Goal: Information Seeking & Learning: Learn about a topic

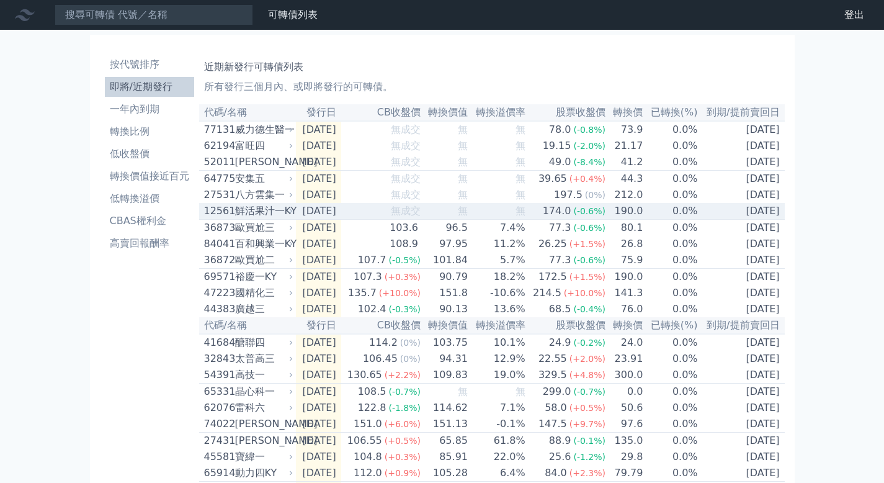
click at [287, 218] on div "鮮活果汁一KY" at bounding box center [263, 210] width 56 height 15
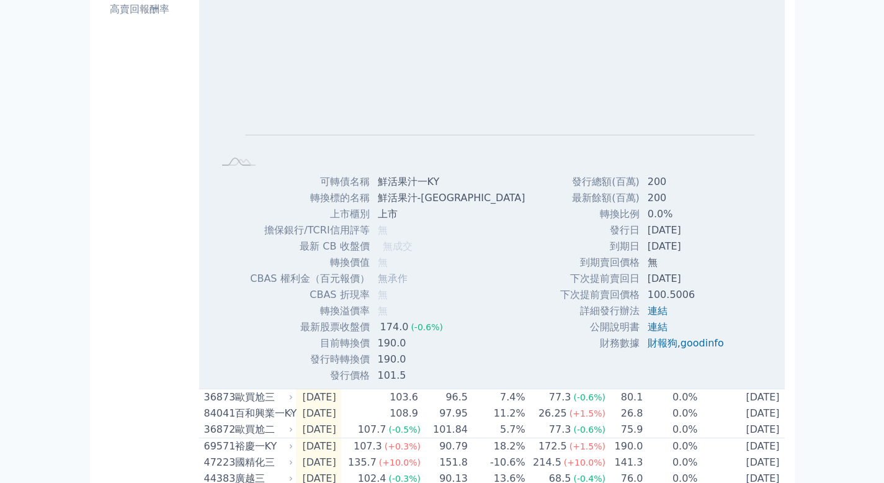
scroll to position [231, 0]
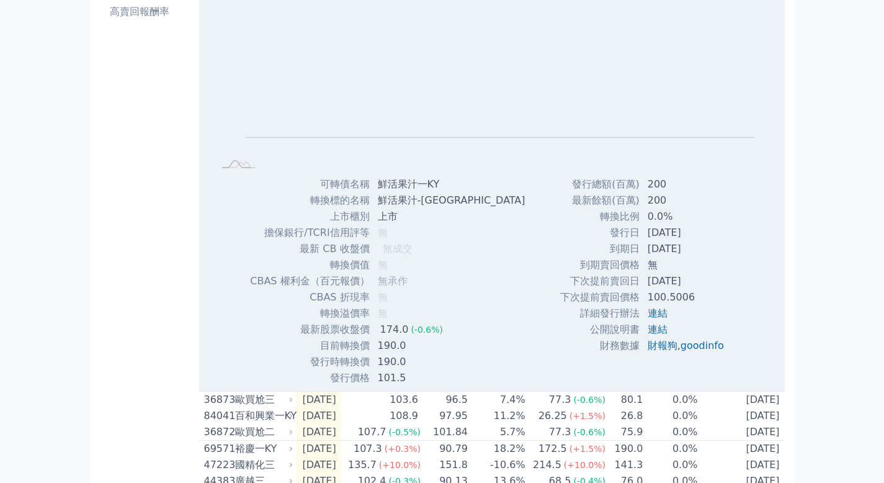
drag, startPoint x: 893, startPoint y: 123, endPoint x: 893, endPoint y: 210, distance: 87.5
click at [883, 210] on html "可轉債列表 財務數據 可轉債列表 財務數據 登出 登出 按代號排序 即將/近期發行 一年內到期 轉換比例 低收盤價 轉換價值接近百元" at bounding box center [442, 384] width 884 height 1231
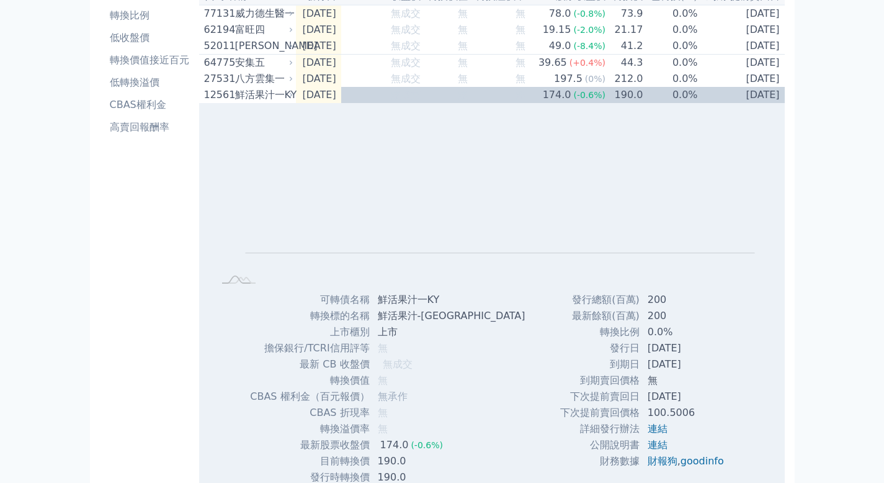
scroll to position [109, 0]
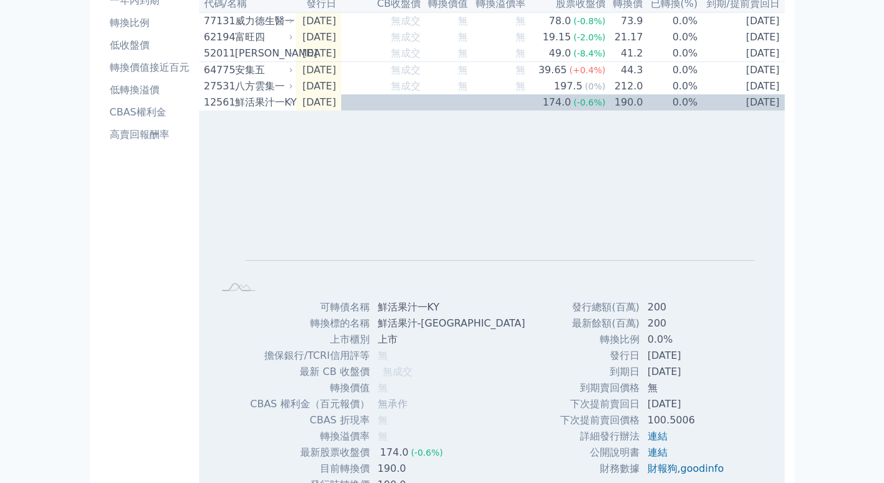
drag, startPoint x: 893, startPoint y: 207, endPoint x: 885, endPoint y: 160, distance: 47.8
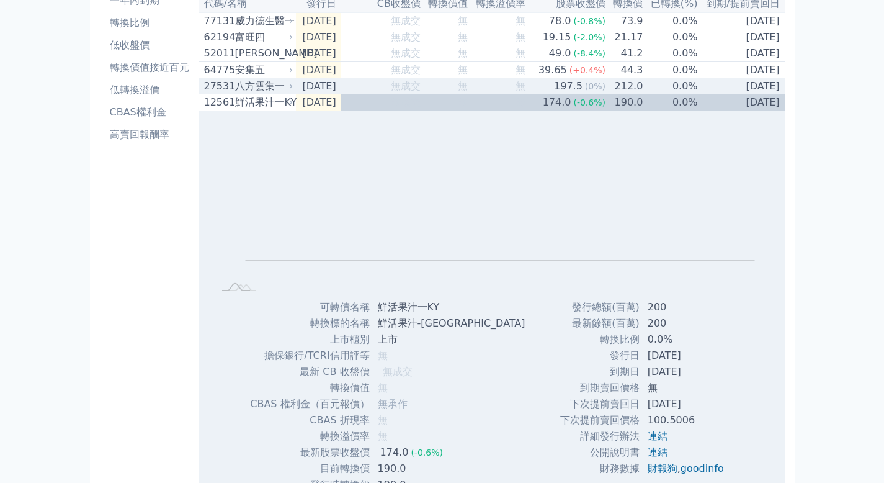
click at [284, 94] on div "八方雲集一" at bounding box center [263, 86] width 56 height 15
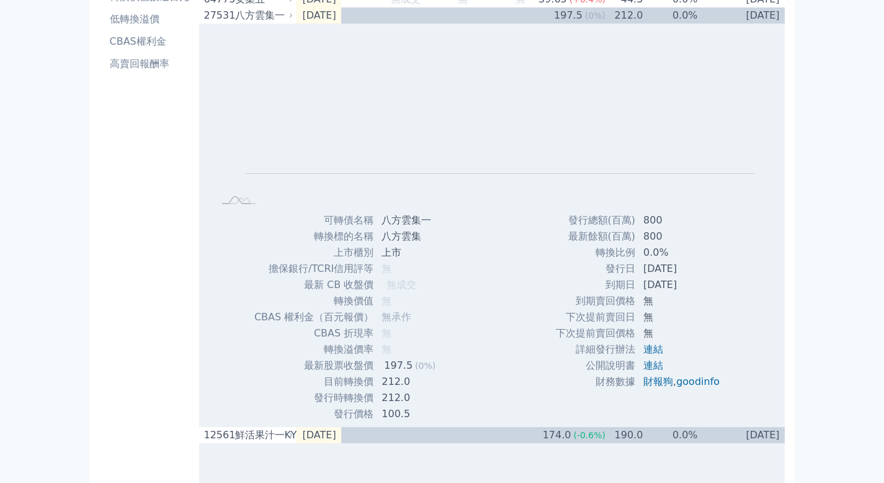
scroll to position [175, 0]
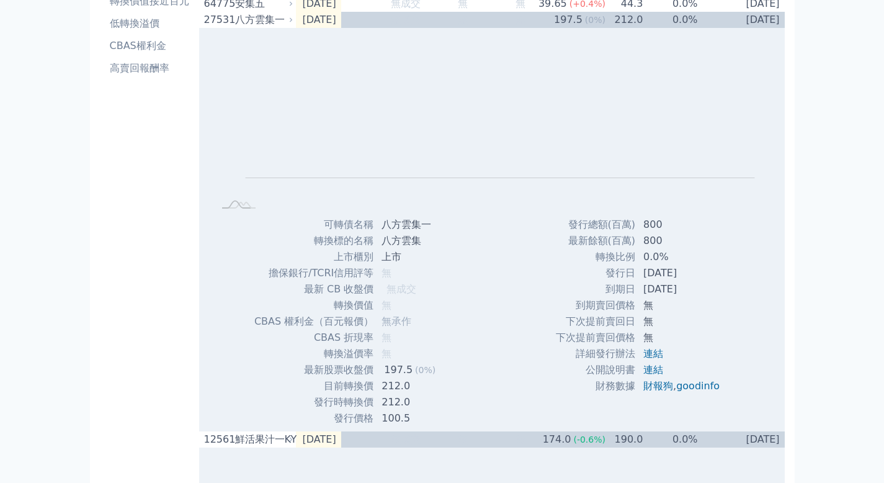
drag, startPoint x: 893, startPoint y: 123, endPoint x: 893, endPoint y: 142, distance: 18.6
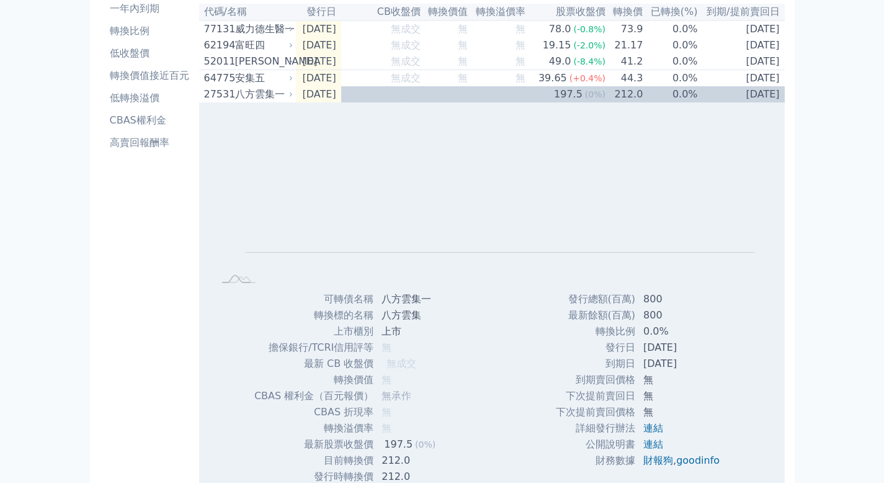
scroll to position [96, 0]
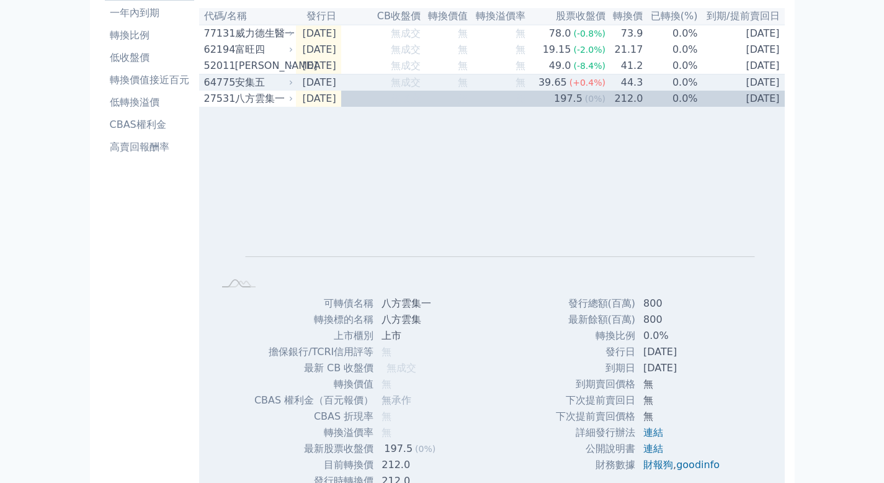
click at [290, 86] on icon at bounding box center [290, 82] width 7 height 7
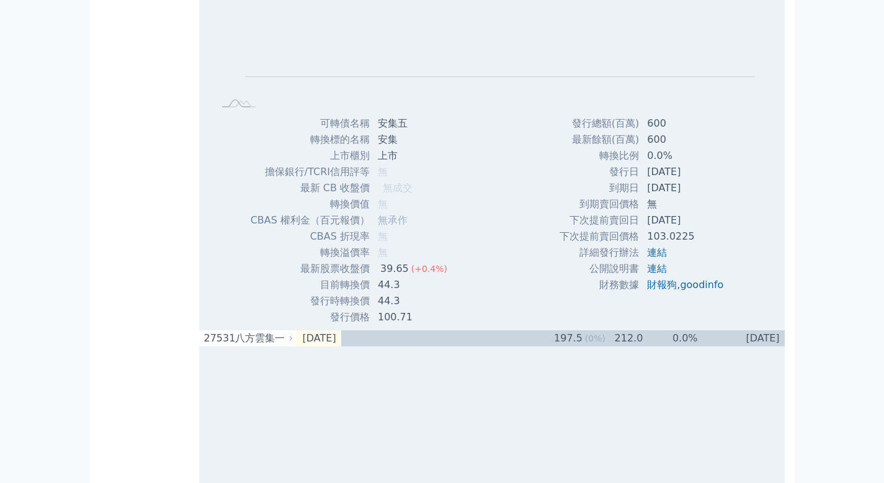
scroll to position [242, 0]
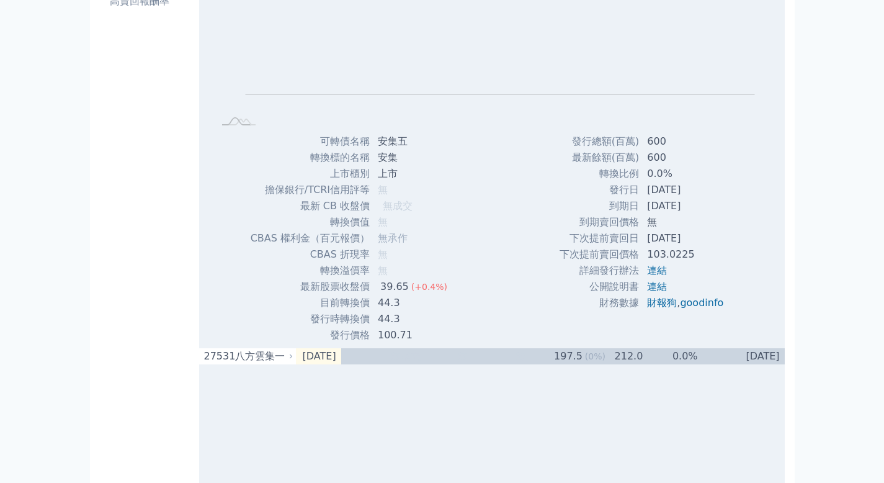
drag, startPoint x: 893, startPoint y: 99, endPoint x: 893, endPoint y: 133, distance: 34.1
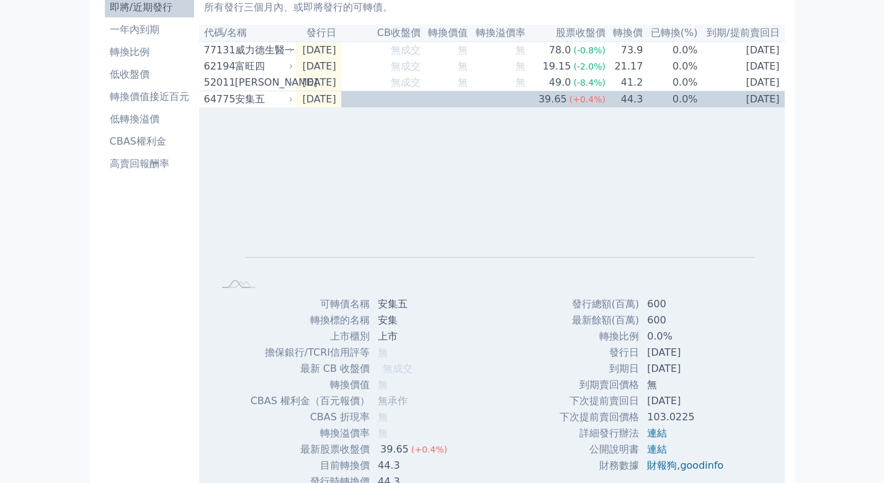
scroll to position [71, 0]
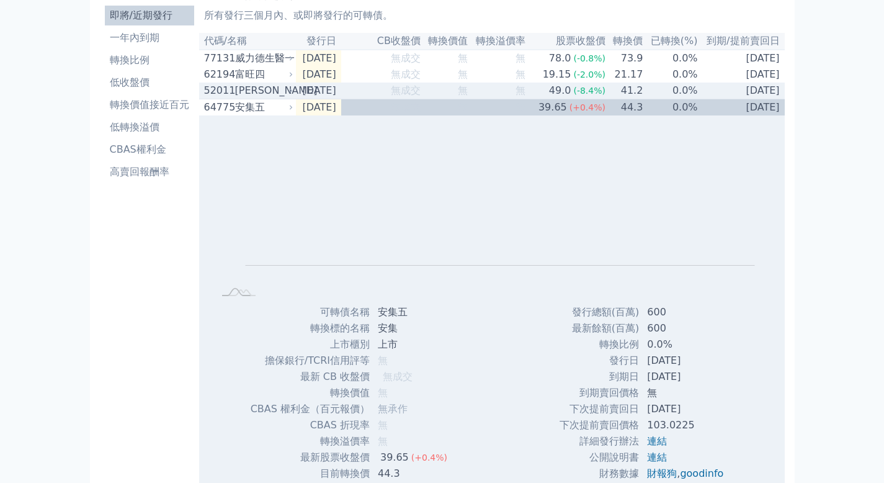
click at [263, 90] on div "[PERSON_NAME]" at bounding box center [263, 90] width 56 height 15
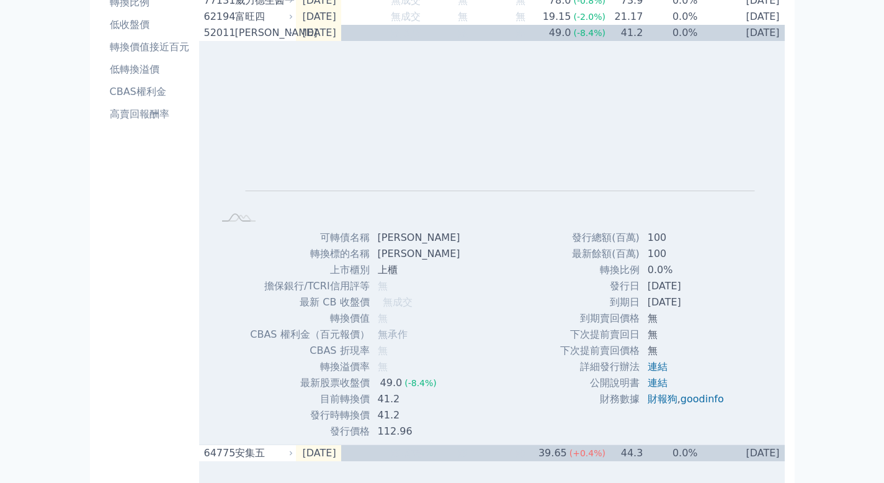
scroll to position [132, 0]
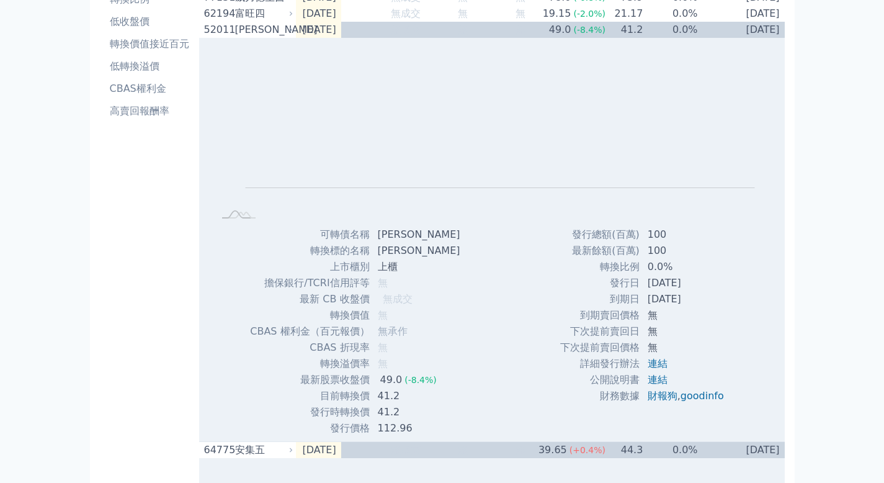
drag, startPoint x: 893, startPoint y: 25, endPoint x: 893, endPoint y: 36, distance: 11.2
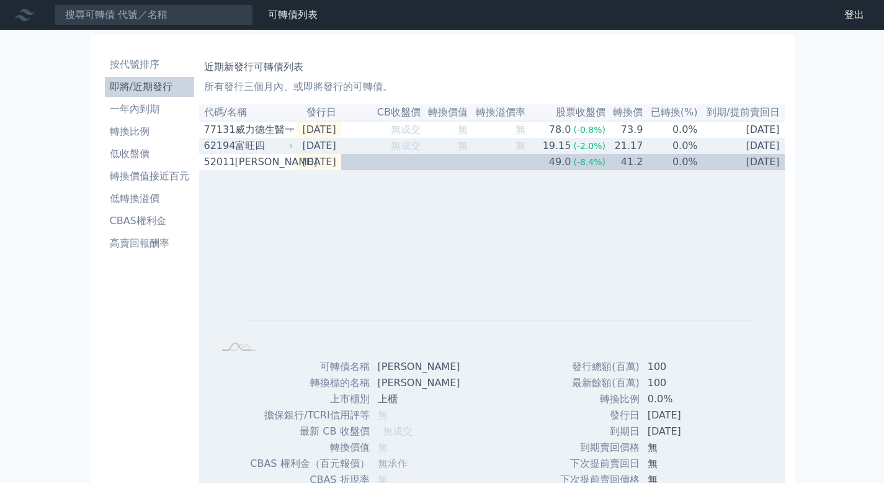
click at [284, 151] on div "富旺四" at bounding box center [263, 145] width 56 height 15
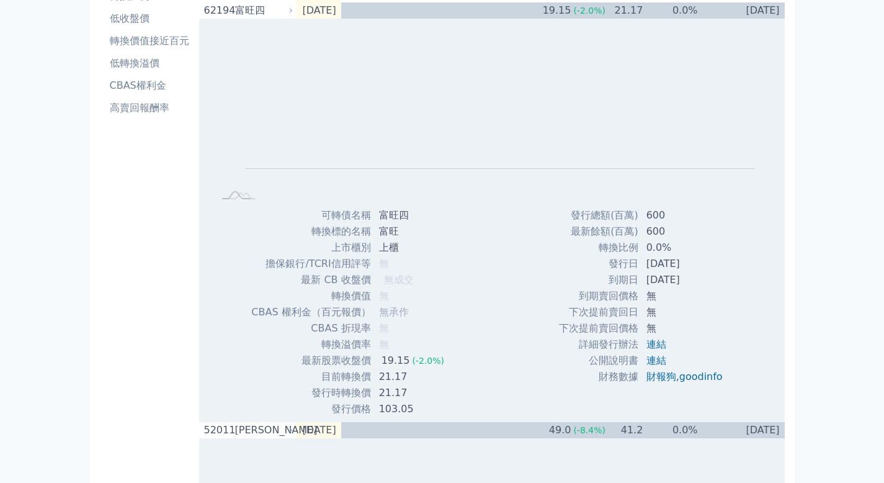
scroll to position [117, 0]
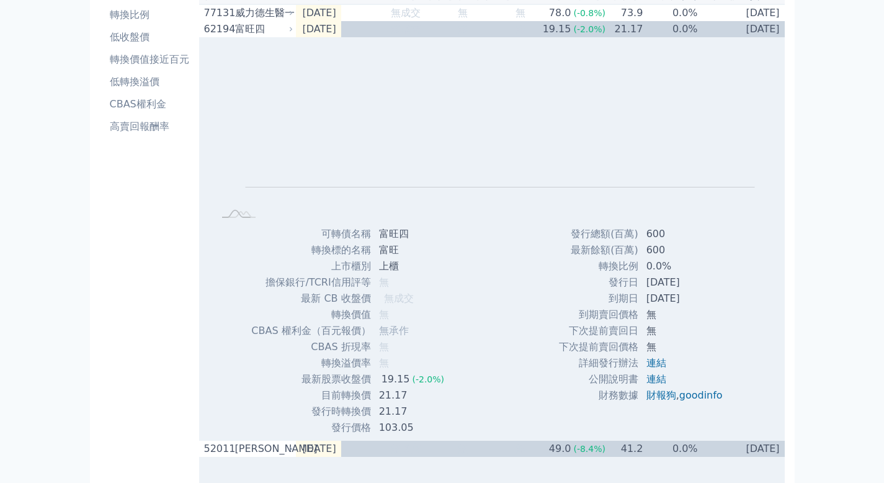
drag, startPoint x: 893, startPoint y: 61, endPoint x: 893, endPoint y: 81, distance: 19.8
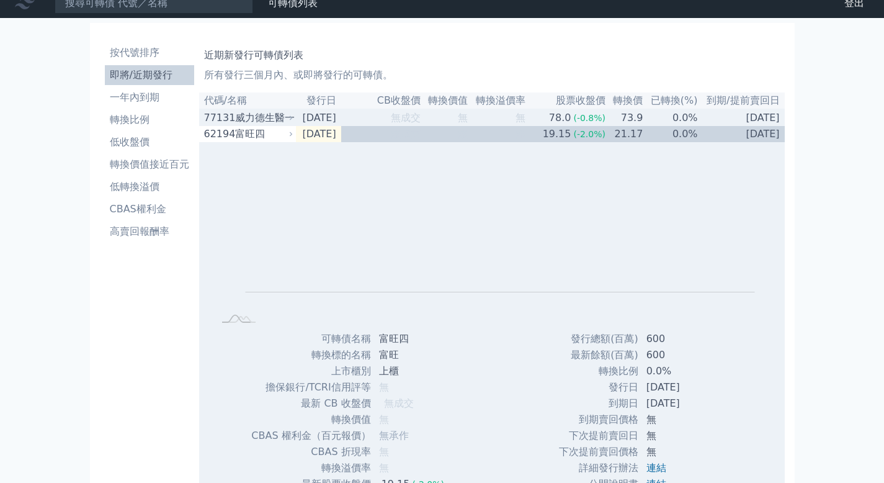
click at [278, 121] on div "威力德生醫一" at bounding box center [263, 117] width 56 height 15
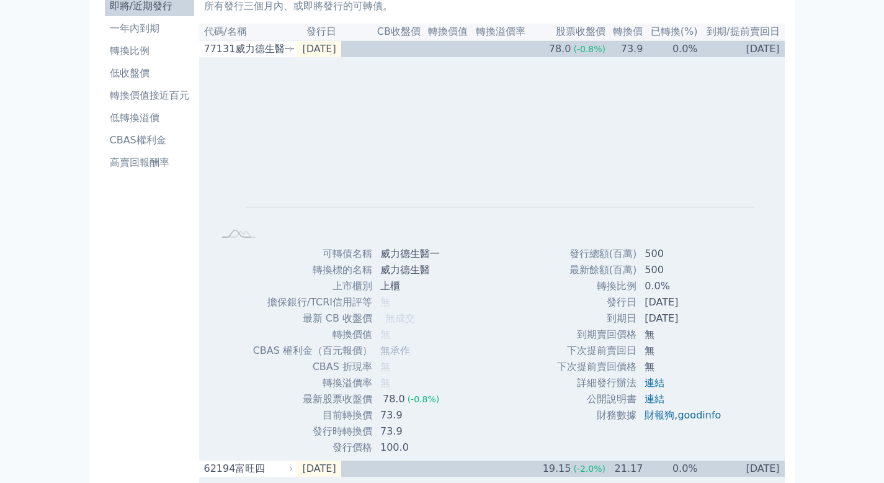
scroll to position [83, 0]
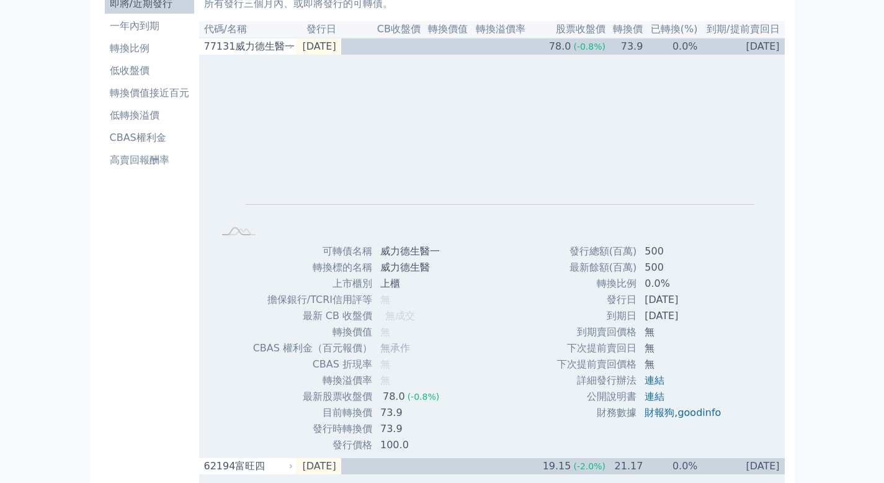
drag, startPoint x: 893, startPoint y: 27, endPoint x: 893, endPoint y: 37, distance: 10.5
